Goal: Task Accomplishment & Management: Manage account settings

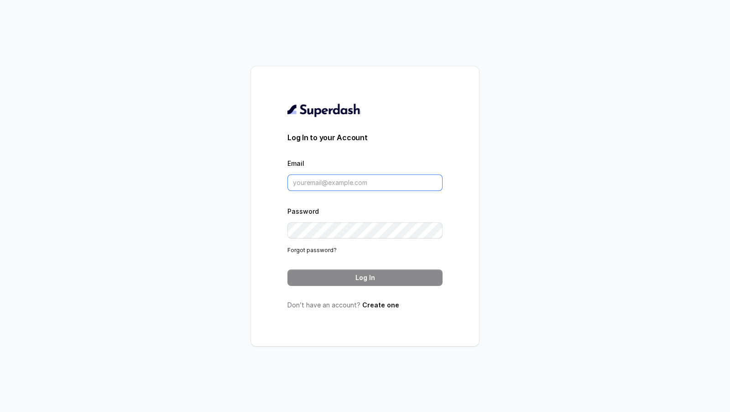
click at [355, 175] on input "Email" at bounding box center [364, 182] width 155 height 16
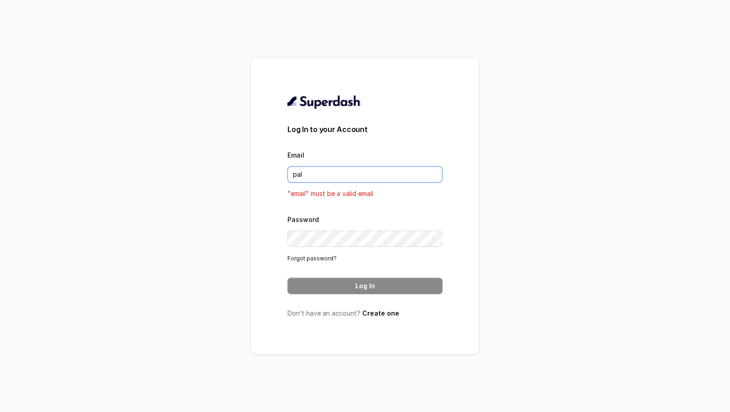
type input "[DOMAIN_NAME][EMAIL_ADDRESS][DOMAIN_NAME]"
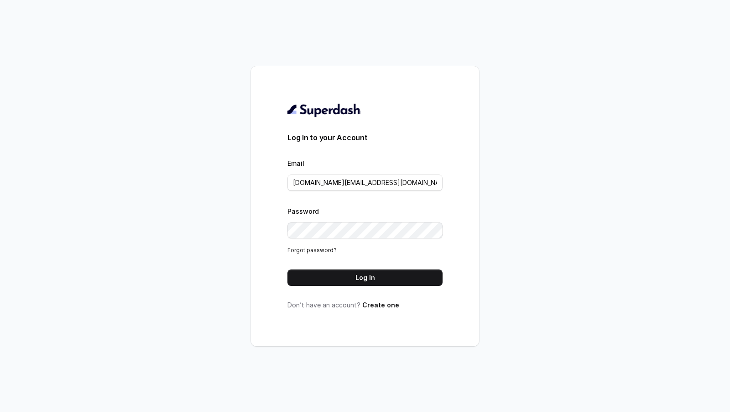
click at [353, 266] on form "Log In to your Account Email [DOMAIN_NAME][EMAIL_ADDRESS][DOMAIN_NAME] Password…" at bounding box center [364, 209] width 155 height 154
click at [353, 268] on form "Log In to your Account Email [DOMAIN_NAME][EMAIL_ADDRESS][DOMAIN_NAME] Password…" at bounding box center [364, 209] width 155 height 154
click at [348, 288] on div "Log In to your Account Email pallavi.pr@lifecell.in Password Forgot password? L…" at bounding box center [364, 206] width 155 height 207
click at [354, 281] on button "Log In" at bounding box center [364, 277] width 155 height 16
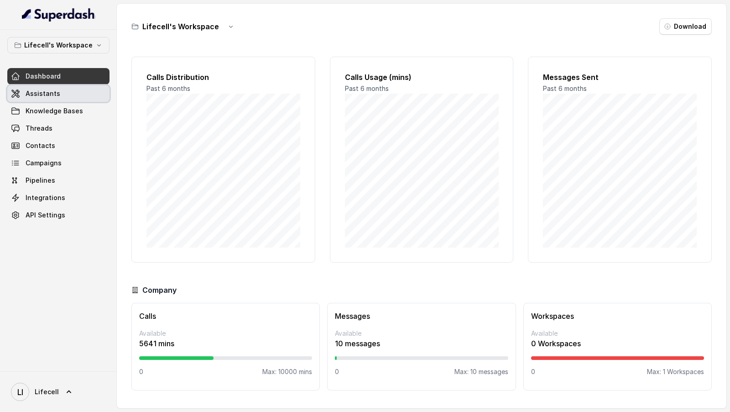
click at [32, 90] on span "Assistants" at bounding box center [43, 93] width 35 height 9
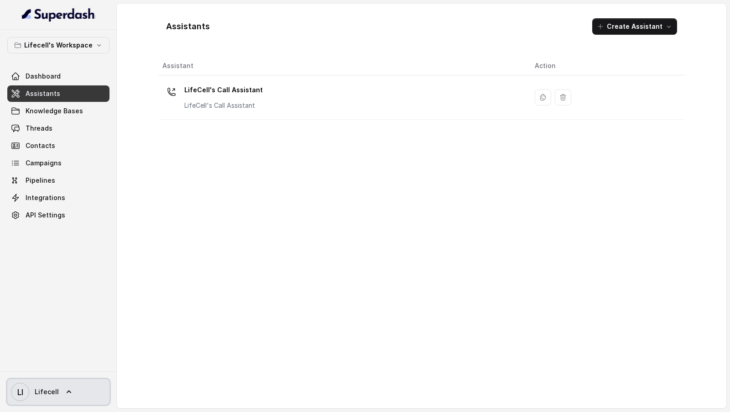
click at [48, 394] on span "Lifecell" at bounding box center [47, 391] width 24 height 9
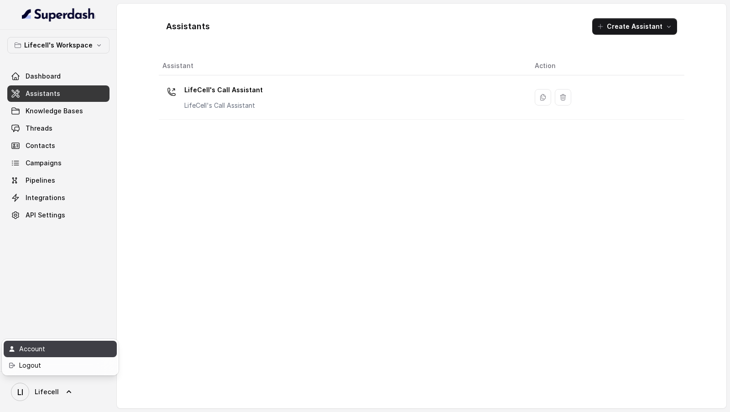
click at [71, 343] on div "Account" at bounding box center [58, 348] width 78 height 11
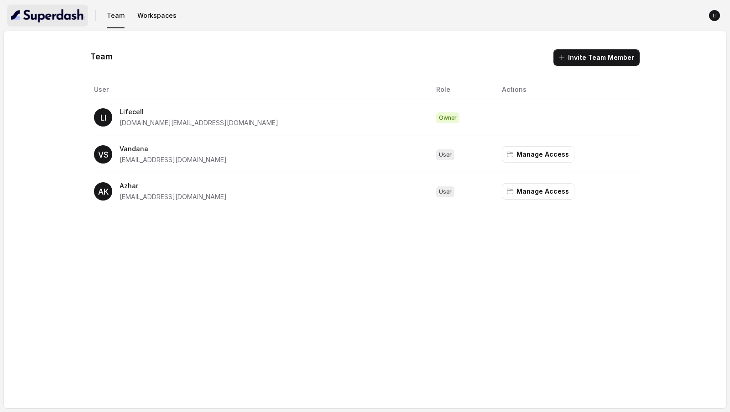
click at [58, 21] on img "button" at bounding box center [47, 15] width 73 height 15
